Goal: Task Accomplishment & Management: Manage account settings

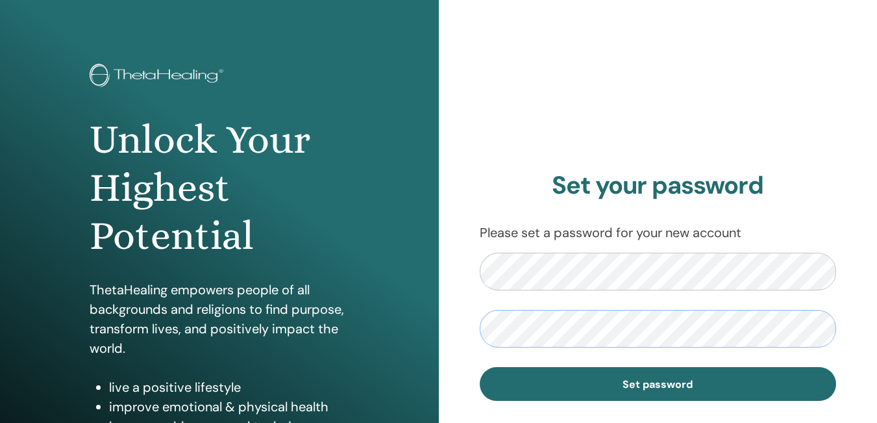
scroll to position [52, 0]
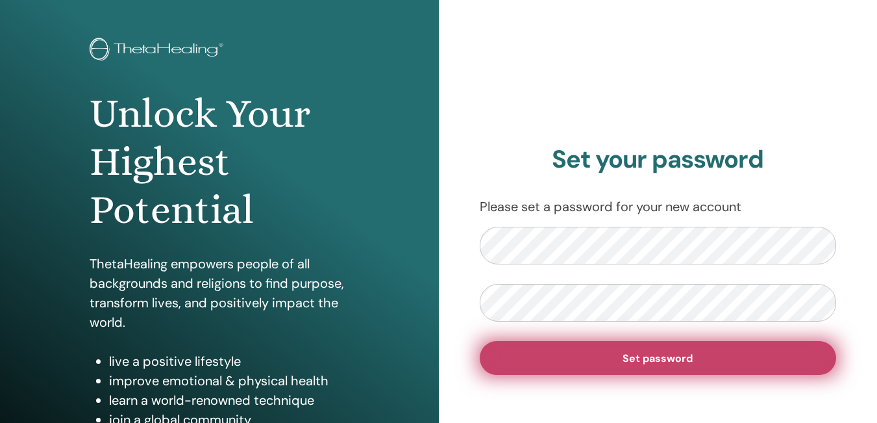
click at [661, 361] on span "Set password" at bounding box center [658, 358] width 70 height 14
click at [651, 349] on button "Set password" at bounding box center [658, 358] width 357 height 34
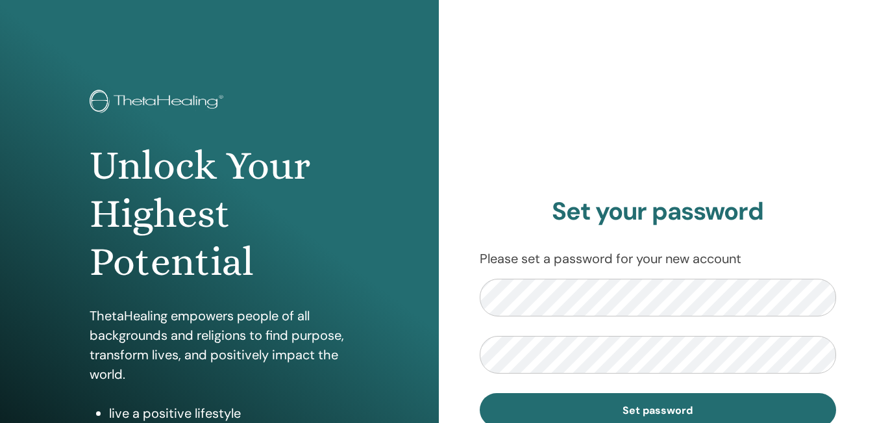
scroll to position [52, 0]
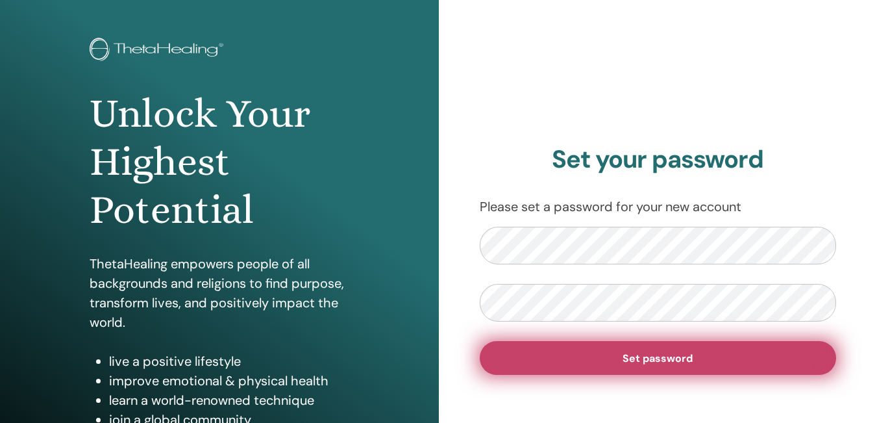
click at [646, 355] on span "Set password" at bounding box center [658, 358] width 70 height 14
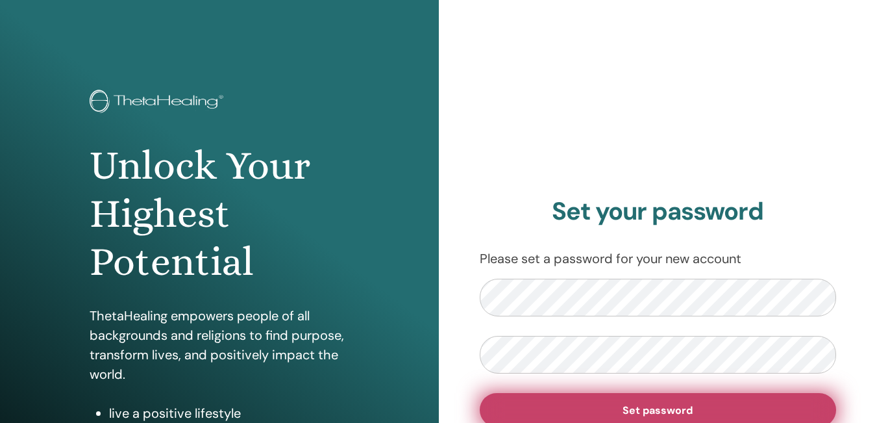
click at [654, 404] on span "Set password" at bounding box center [658, 410] width 70 height 14
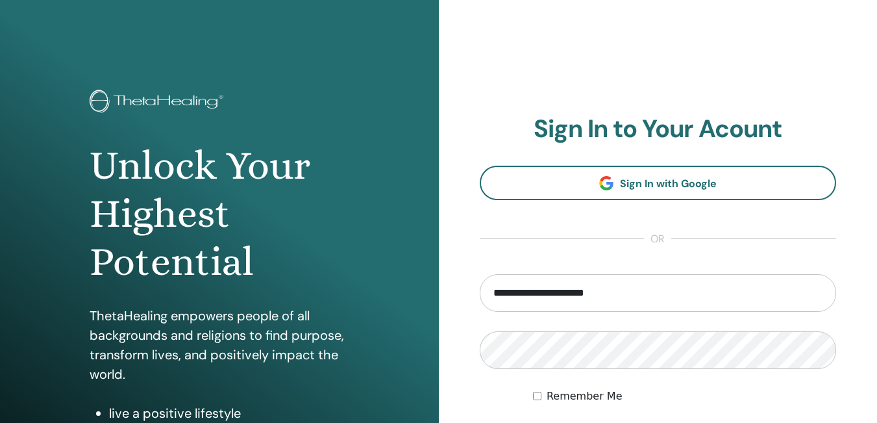
type input "**********"
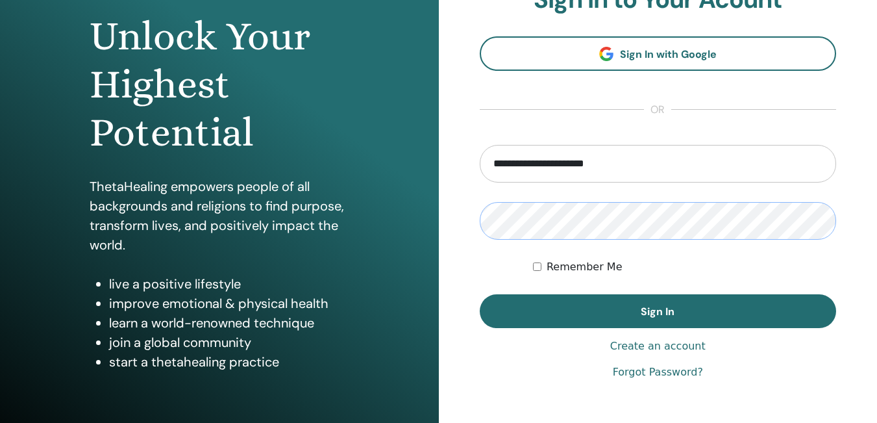
scroll to position [130, 0]
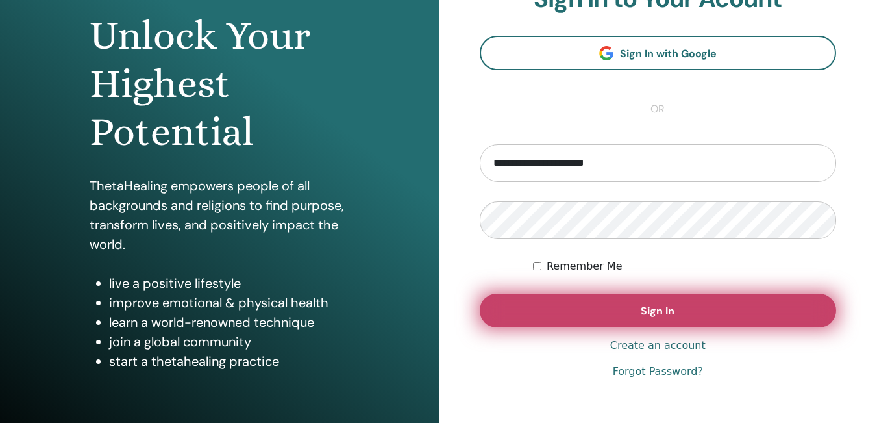
click at [592, 315] on button "Sign In" at bounding box center [658, 311] width 357 height 34
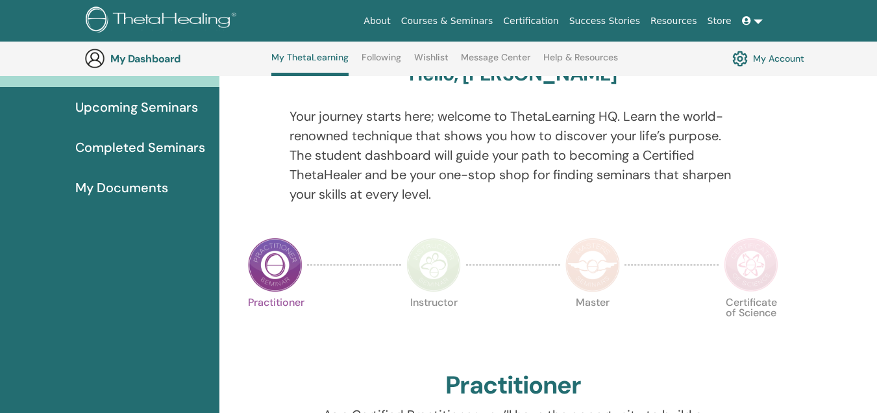
scroll to position [138, 0]
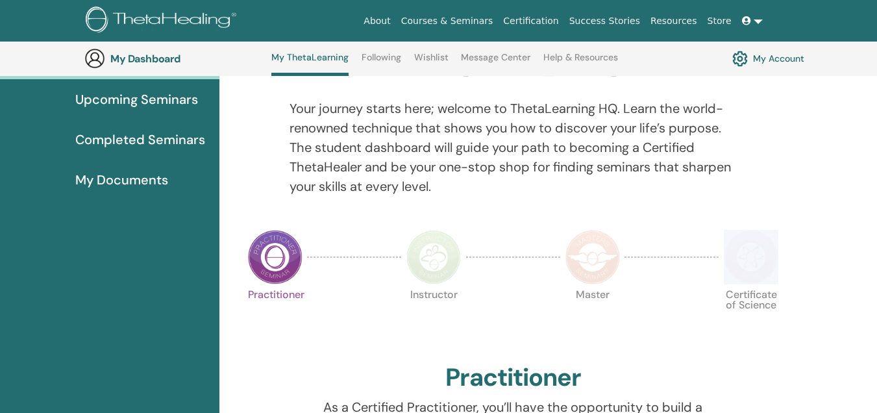
click at [877, 275] on html "About Courses & Seminars Certification Success Stories Resources Store SS [PERS…" at bounding box center [438, 68] width 877 height 413
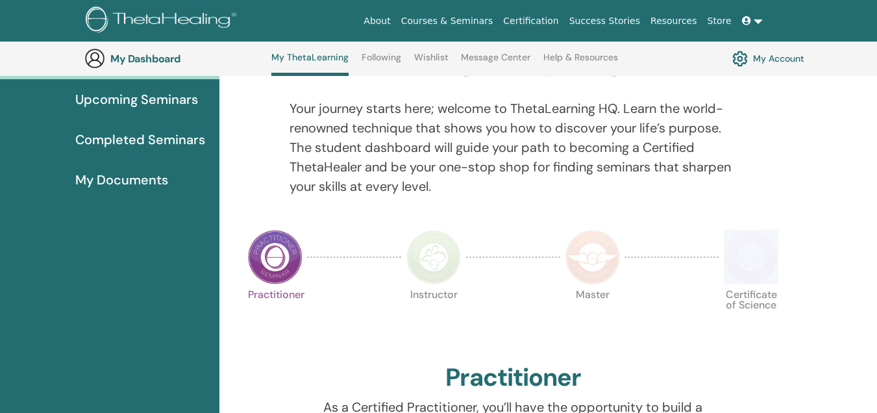
click at [877, 275] on html "About Courses & Seminars Certification Success Stories Resources Store SS [PERS…" at bounding box center [438, 68] width 877 height 413
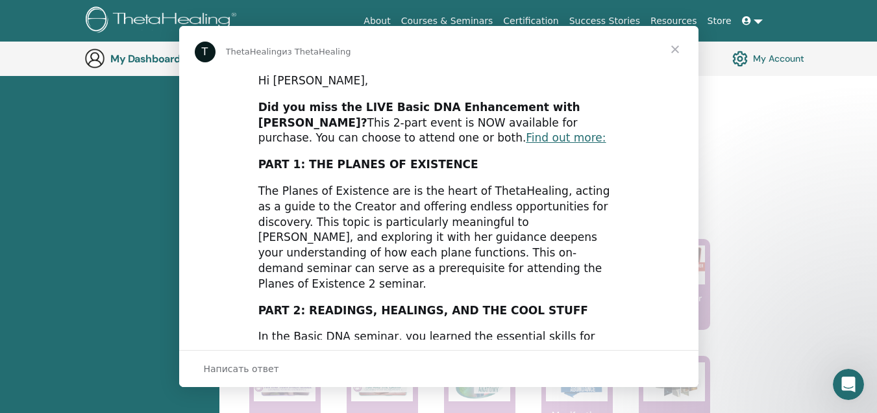
scroll to position [0, 0]
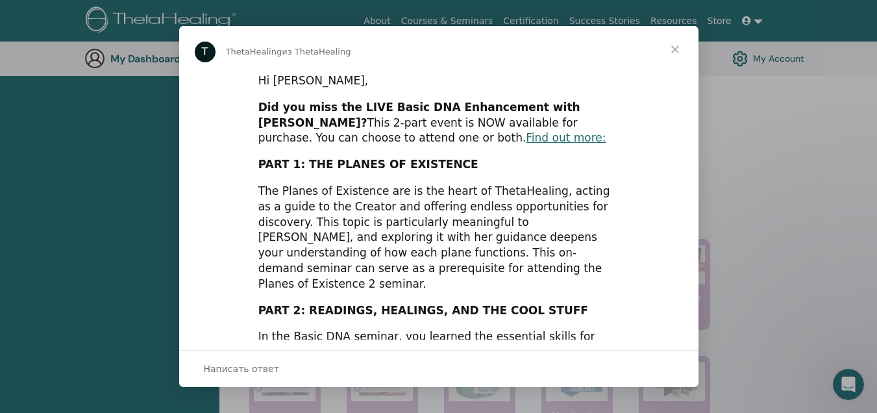
click at [670, 41] on span "Закрыть" at bounding box center [675, 49] width 47 height 47
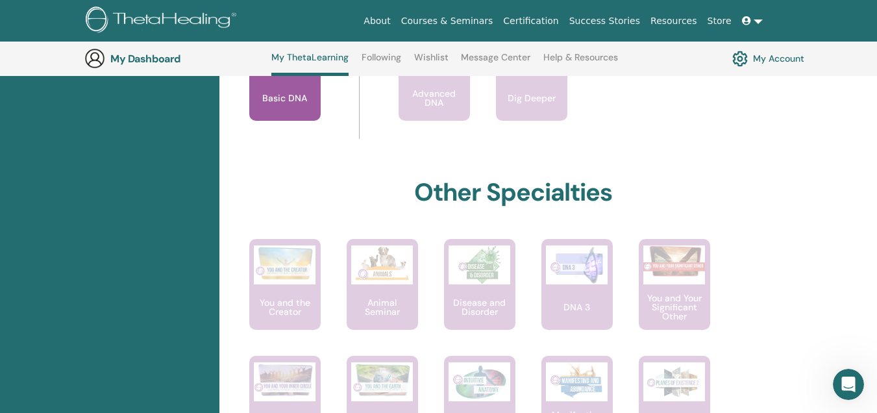
click at [753, 16] on span at bounding box center [748, 21] width 12 height 10
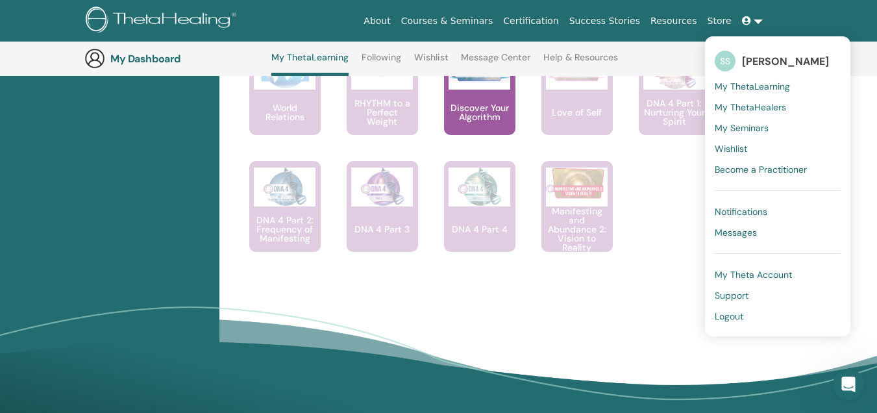
scroll to position [1220, 0]
